Goal: Transaction & Acquisition: Purchase product/service

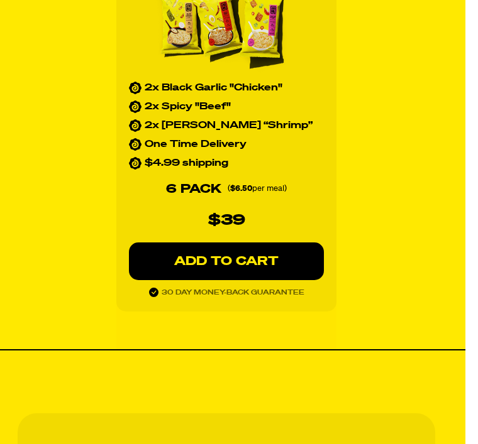
scroll to position [1994, 12]
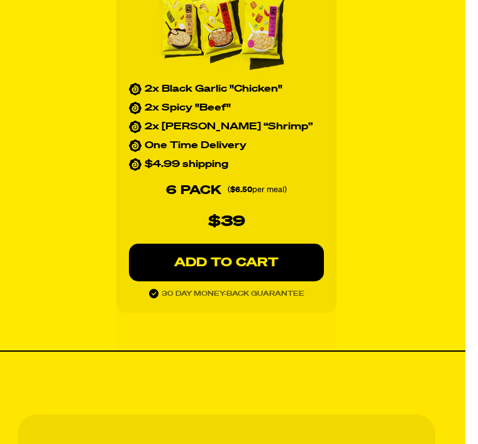
click at [289, 262] on p "ADD TO CART" at bounding box center [227, 262] width 145 height 13
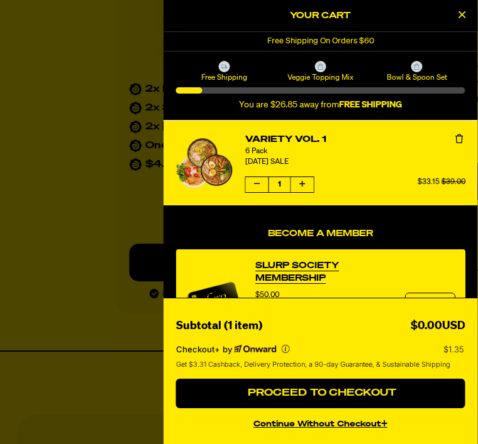
scroll to position [1994, 13]
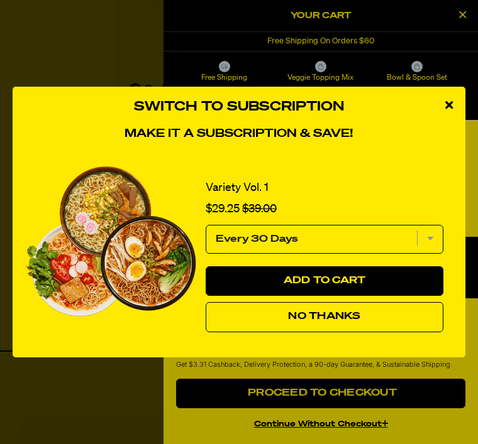
click at [434, 254] on select "Every 30 Days" at bounding box center [325, 239] width 238 height 29
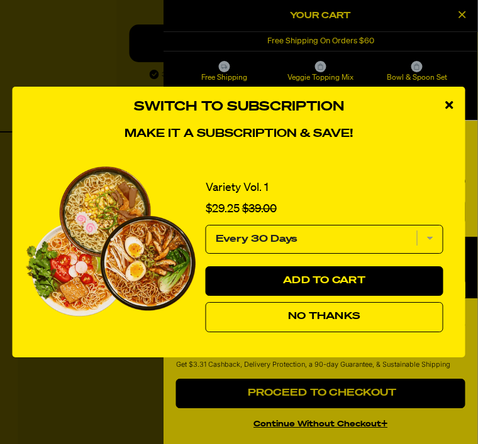
scroll to position [2215, 13]
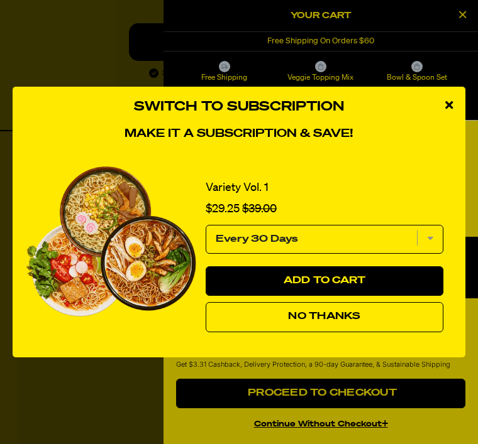
click at [375, 398] on div "Switch to Subscription Make it a subscription & save! Variety Vol. 1 Sale price…" at bounding box center [239, 222] width 478 height 444
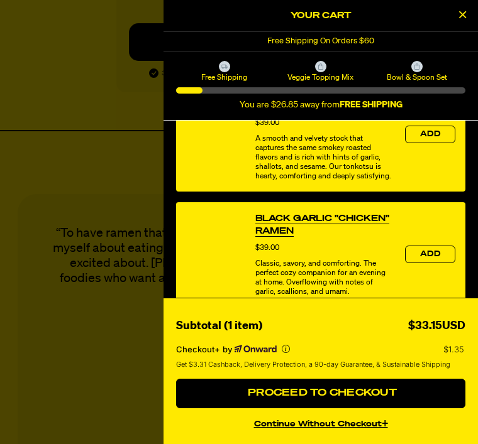
scroll to position [589, 0]
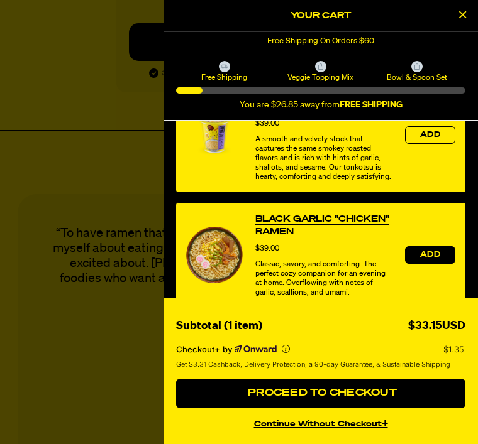
click at [434, 259] on span "Add" at bounding box center [430, 255] width 20 height 8
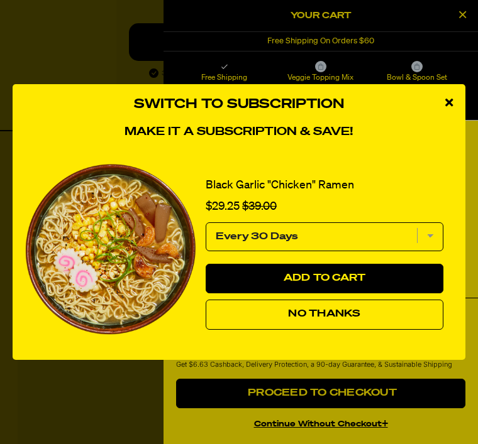
click at [433, 251] on select "Every 30 Days" at bounding box center [325, 236] width 238 height 29
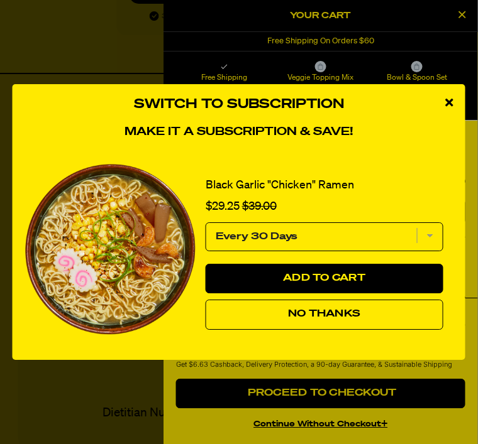
scroll to position [2273, 12]
click at [431, 251] on select "Every 30 Days" at bounding box center [325, 236] width 238 height 29
click at [436, 251] on select "Every 30 Days" at bounding box center [325, 236] width 238 height 29
click at [434, 251] on select "Every 30 Days" at bounding box center [325, 236] width 238 height 29
click at [363, 330] on button "No Thanks" at bounding box center [325, 315] width 238 height 30
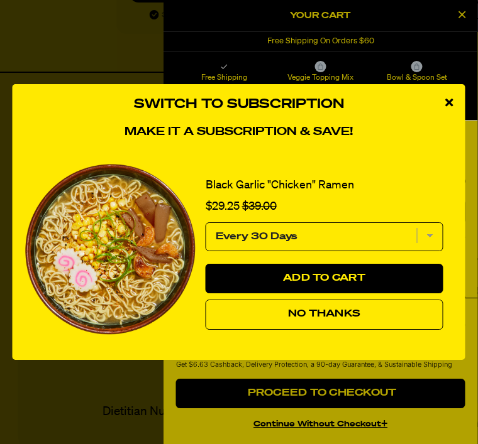
scroll to position [2273, 13]
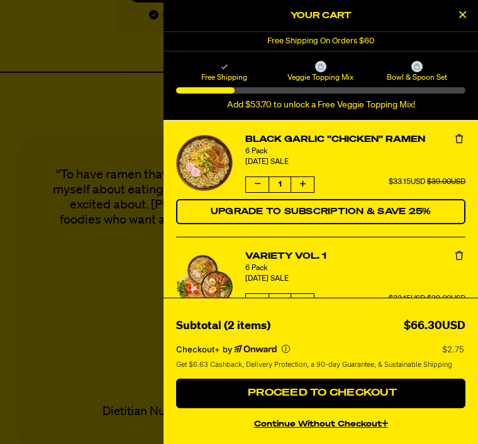
click at [374, 398] on span "Proceed to Checkout" at bounding box center [320, 393] width 152 height 10
